Goal: Find specific page/section: Find specific page/section

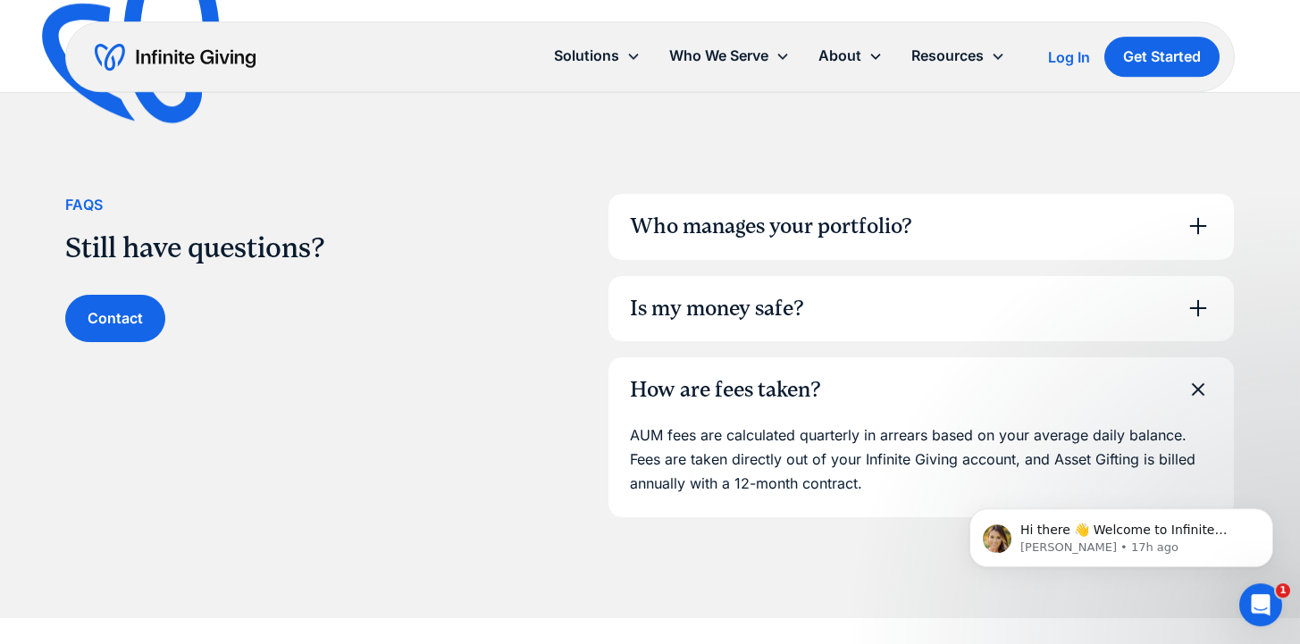
scroll to position [1242, 0]
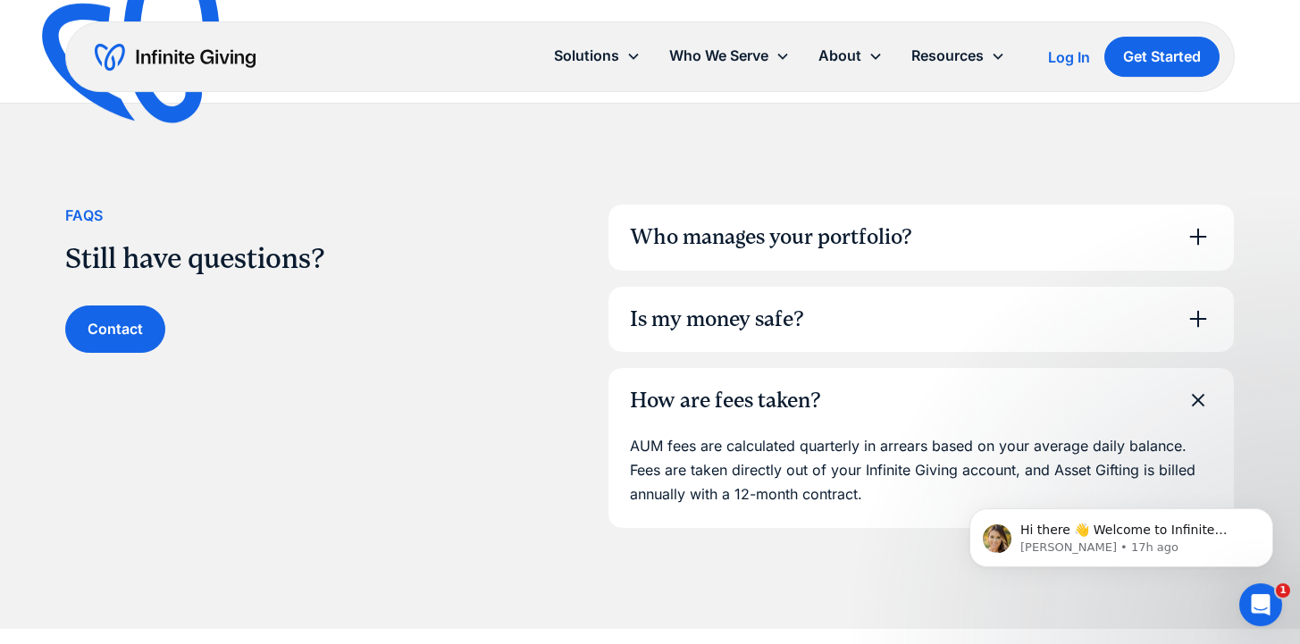
click at [1195, 239] on icon at bounding box center [1198, 236] width 29 height 29
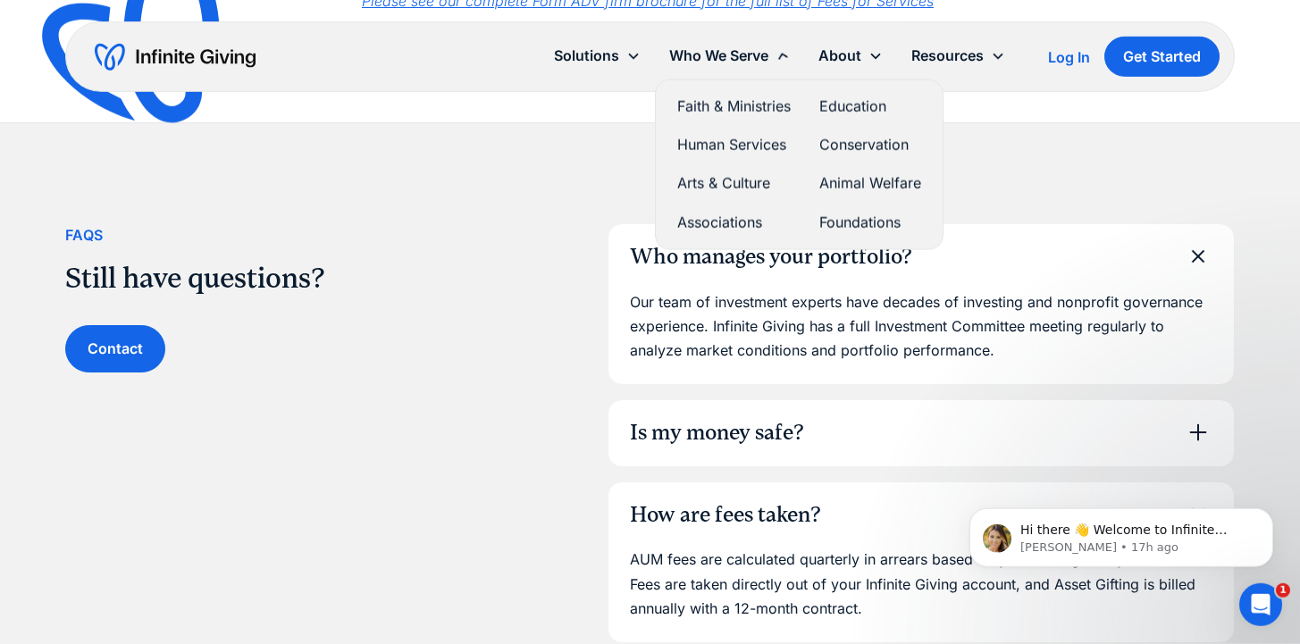
scroll to position [1213, 0]
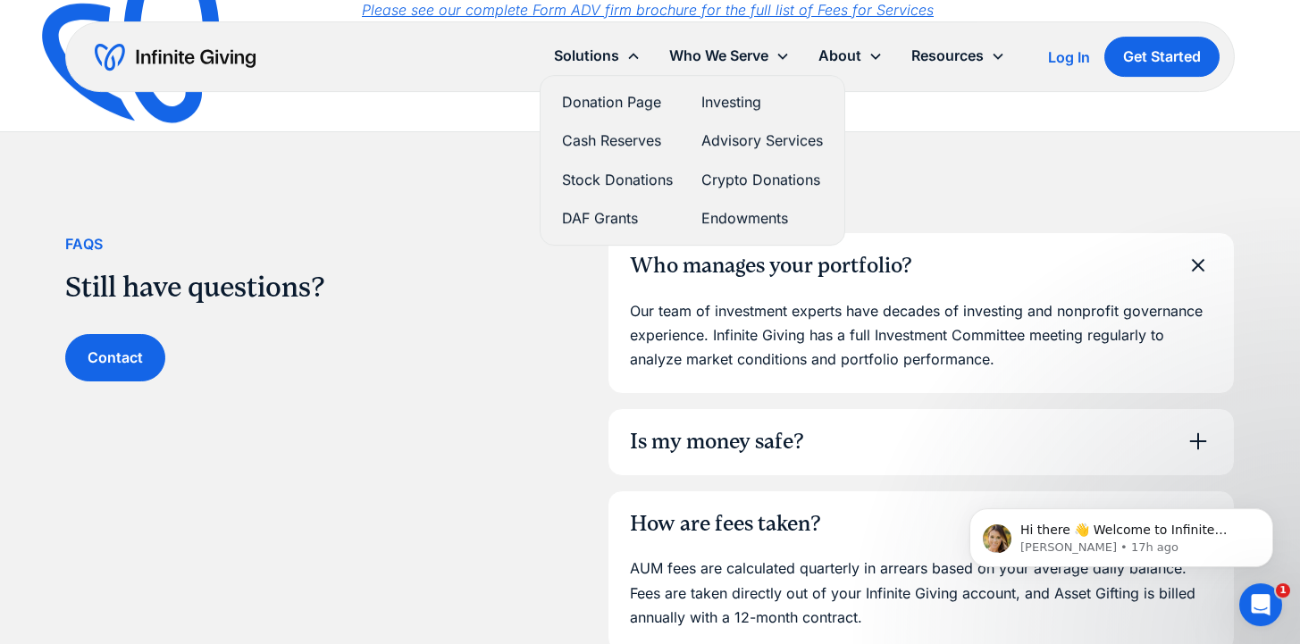
click at [635, 98] on link "Donation Page" at bounding box center [617, 102] width 111 height 24
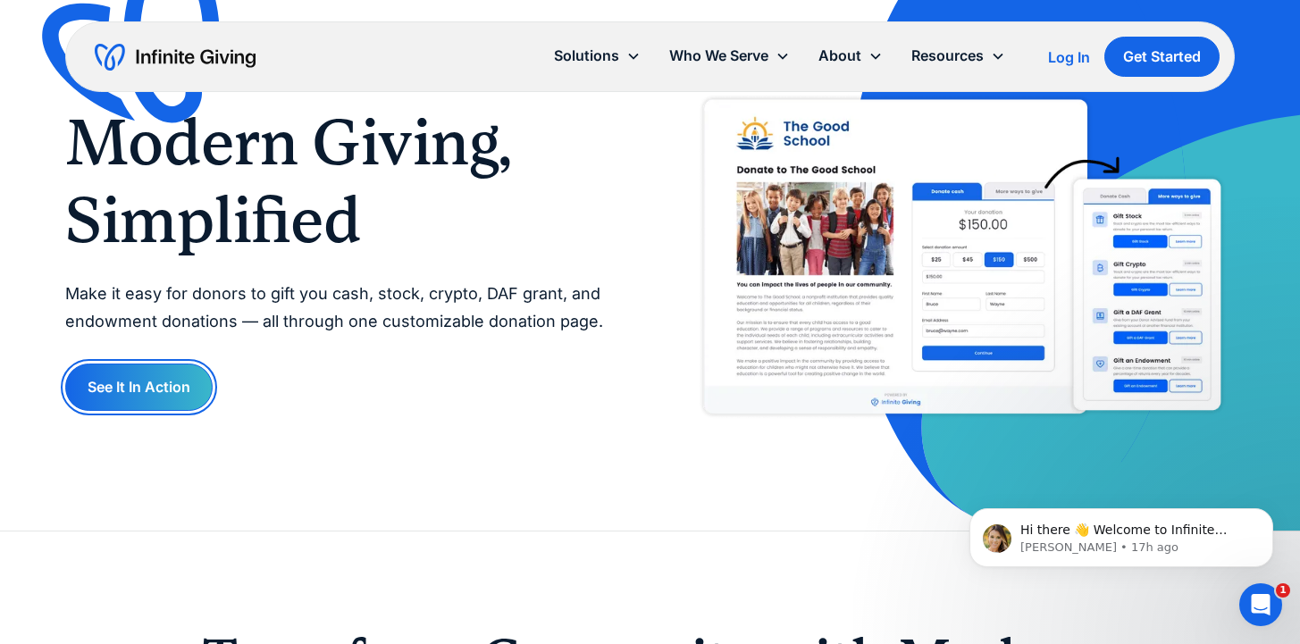
click at [170, 392] on link "See It In Action" at bounding box center [138, 387] width 147 height 47
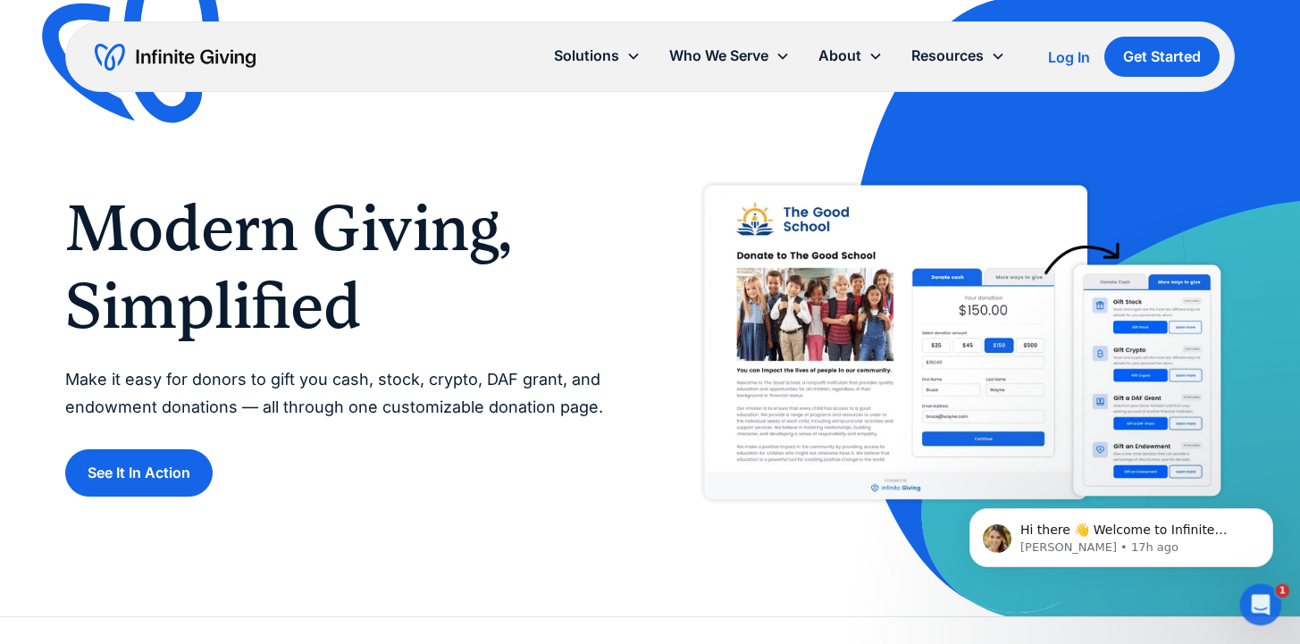
scroll to position [3186, 0]
